Goal: Information Seeking & Learning: Learn about a topic

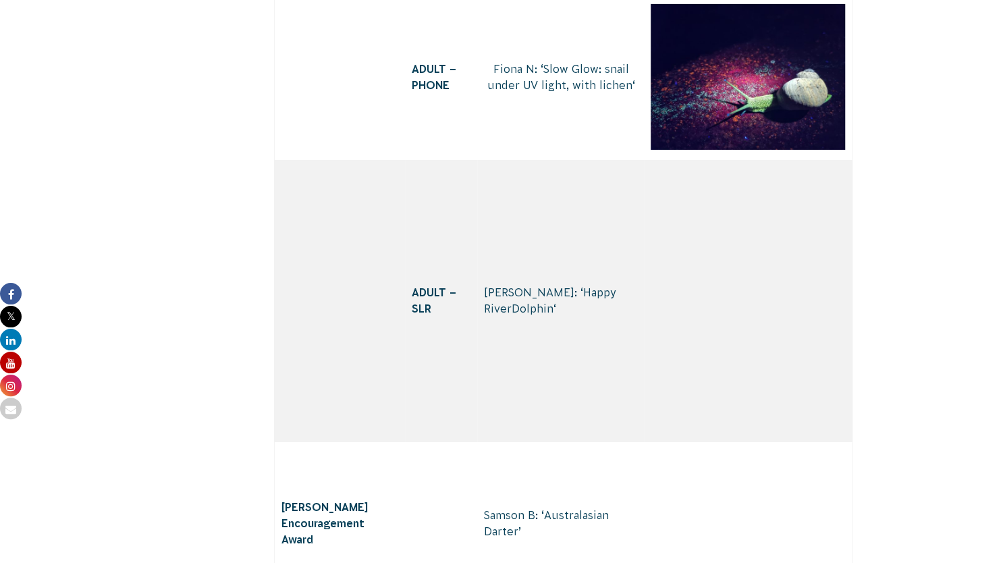
scroll to position [8668, 0]
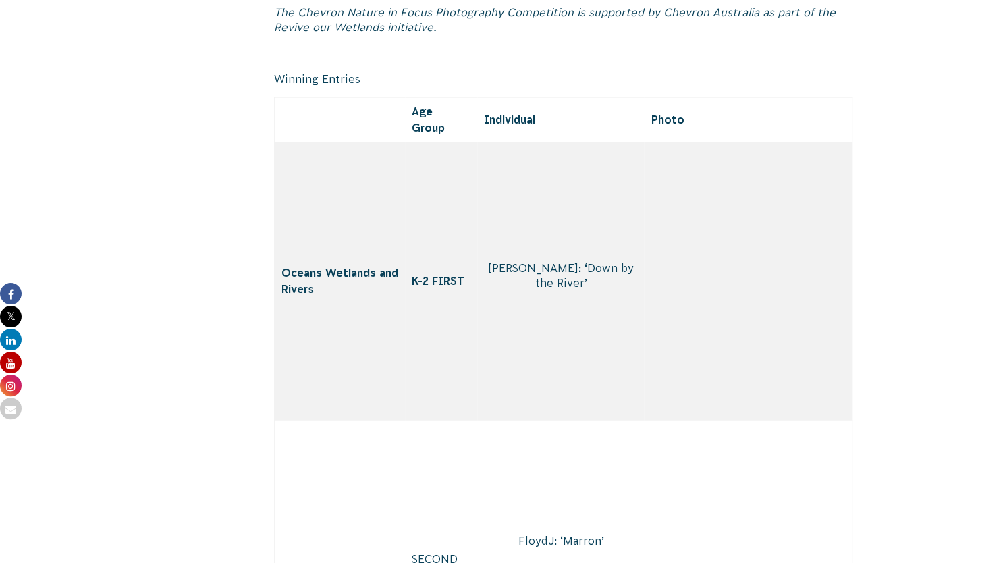
scroll to position [1885, 0]
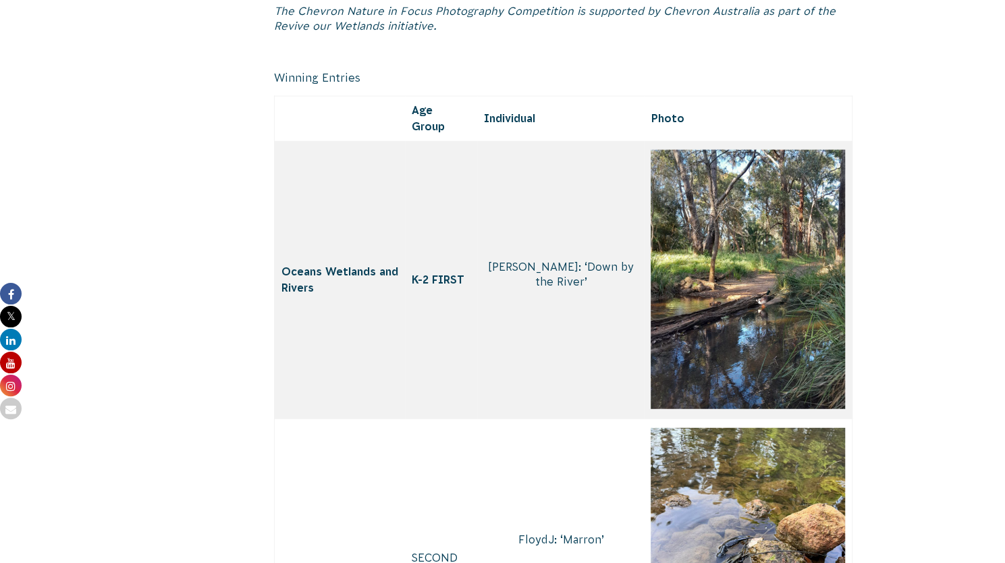
click at [708, 303] on img at bounding box center [747, 279] width 194 height 259
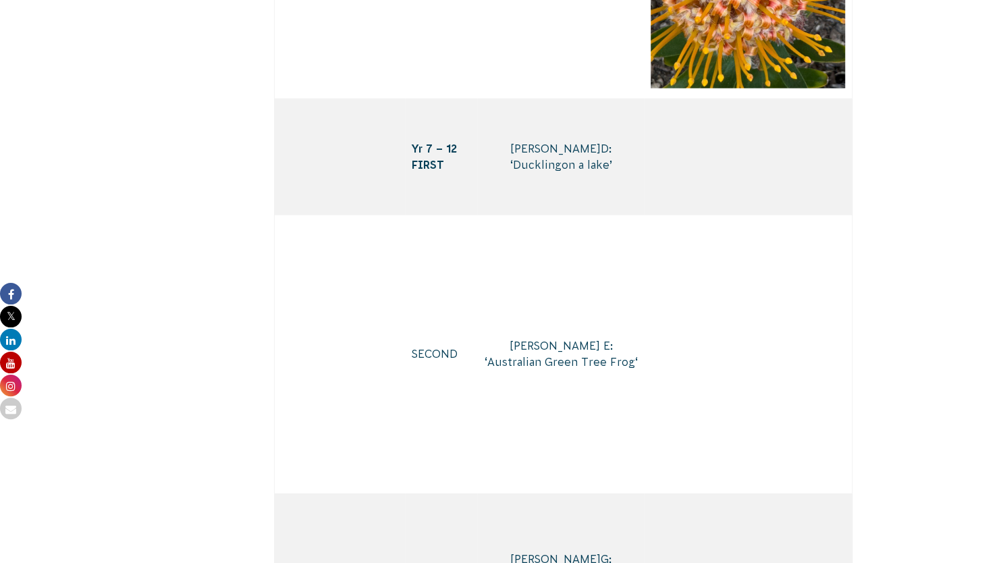
scroll to position [8049, 0]
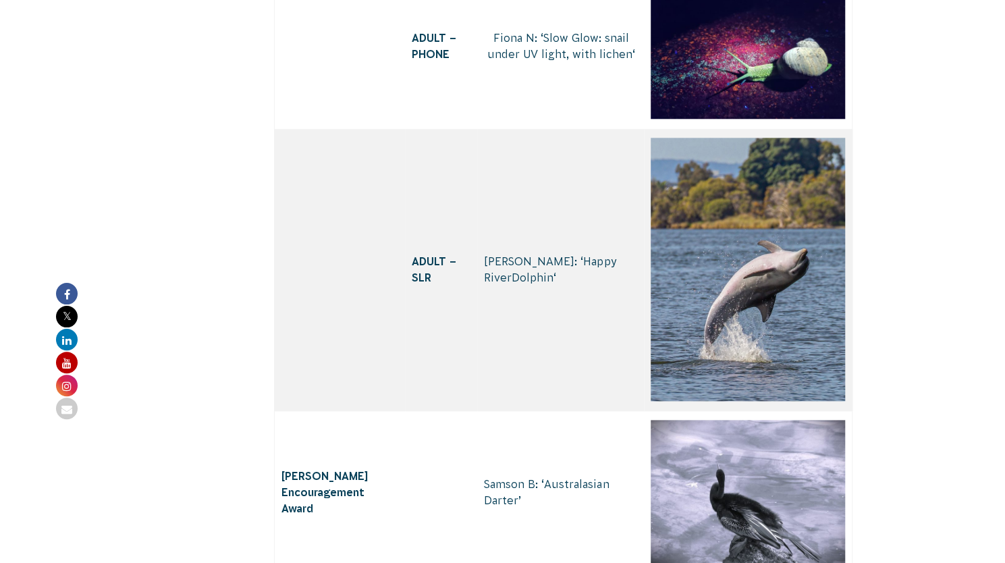
scroll to position [8742, 0]
drag, startPoint x: 545, startPoint y: 302, endPoint x: 541, endPoint y: 319, distance: 17.3
copy span "Polyrhachis australis"
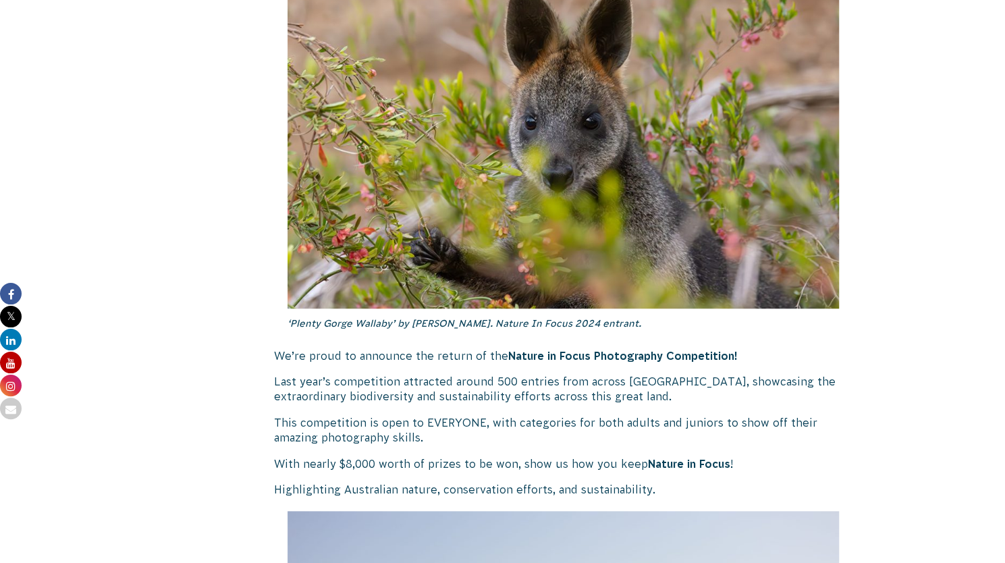
scroll to position [634, 0]
